Goal: Check status: Check status

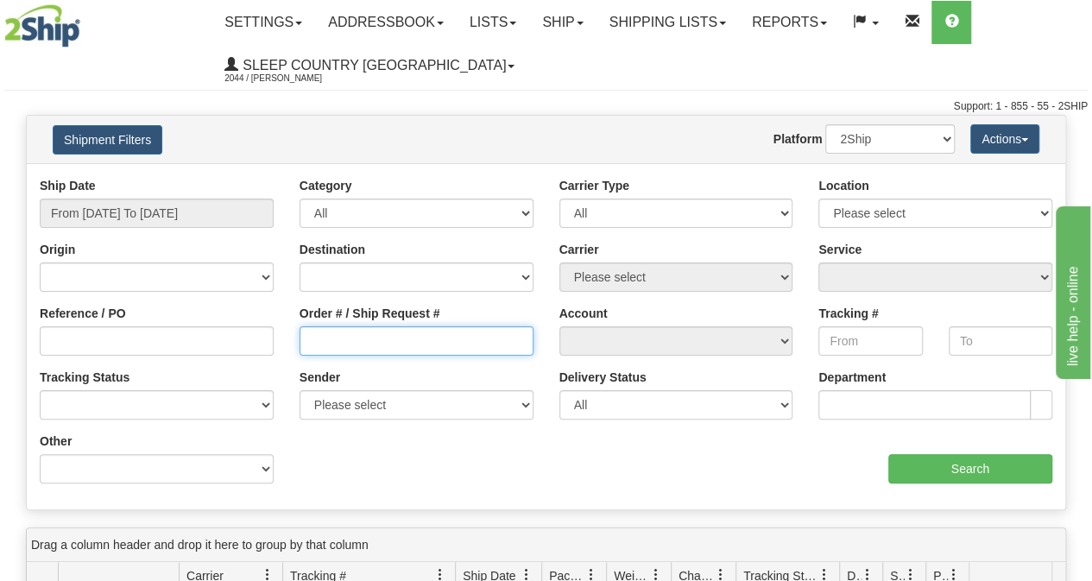
click at [425, 346] on input "Order # / Ship Request #" at bounding box center [417, 340] width 234 height 29
paste input "9000I028252"
type input "9000I028252"
drag, startPoint x: 160, startPoint y: 179, endPoint x: 157, endPoint y: 199, distance: 20.9
click at [157, 186] on div "Ship Date From [DATE] To [DATE]" at bounding box center [157, 202] width 234 height 51
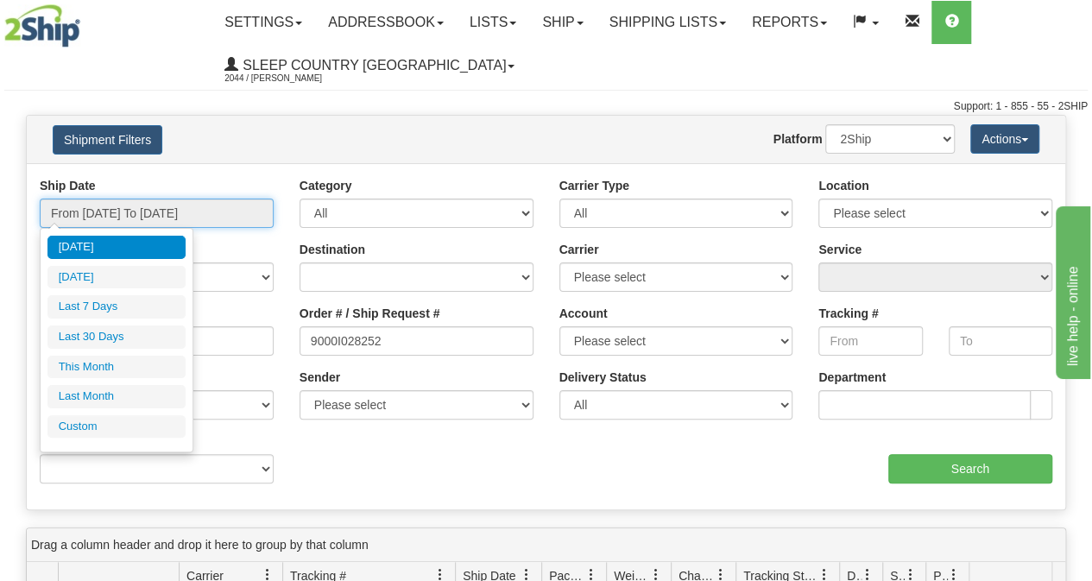
click at [159, 205] on input "From [DATE] To [DATE]" at bounding box center [157, 213] width 234 height 29
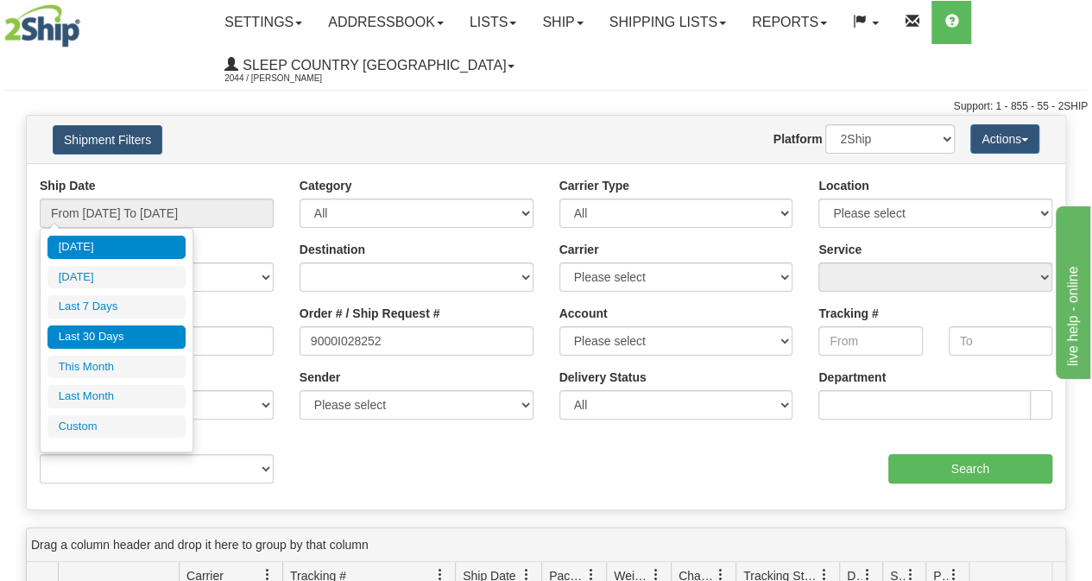
click at [122, 328] on li "Last 30 Days" at bounding box center [116, 336] width 138 height 23
type input "From [DATE] To [DATE]"
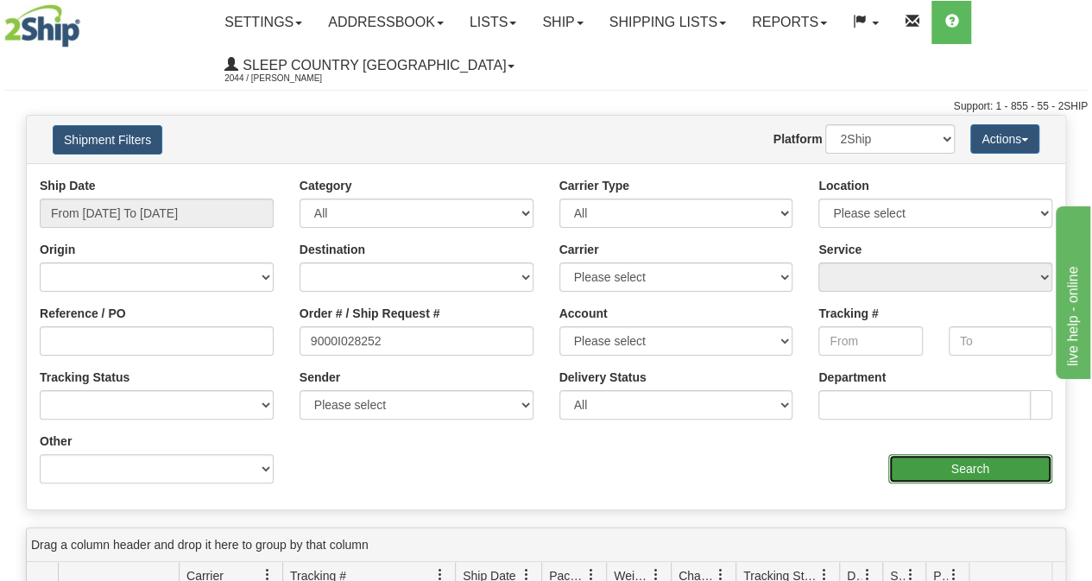
click at [1006, 476] on input "Search" at bounding box center [970, 468] width 165 height 29
